Goal: Transaction & Acquisition: Download file/media

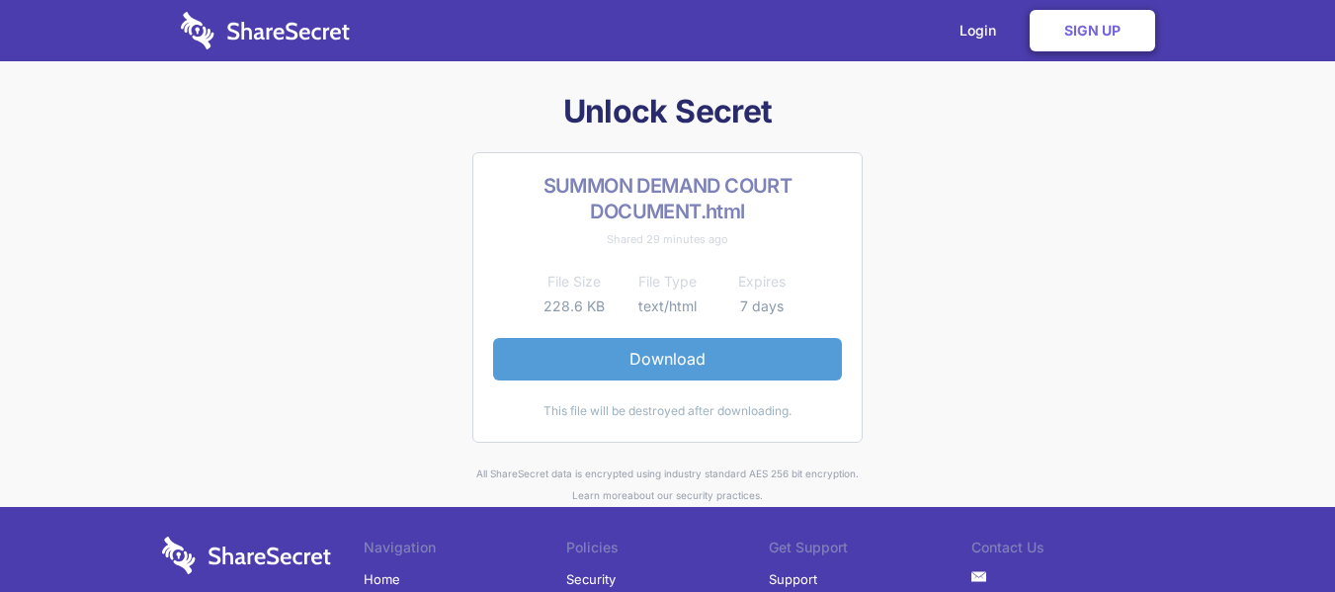
click at [783, 359] on link "Download" at bounding box center [667, 358] width 349 height 41
click at [701, 366] on link "Download" at bounding box center [667, 358] width 349 height 41
